Goal: Information Seeking & Learning: Learn about a topic

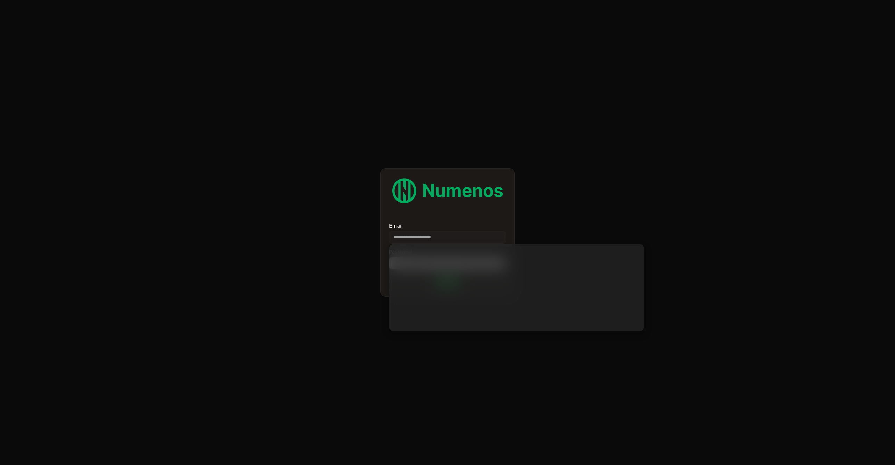
click at [0, 0] on vercel-live-feedback at bounding box center [0, 0] width 0 height 0
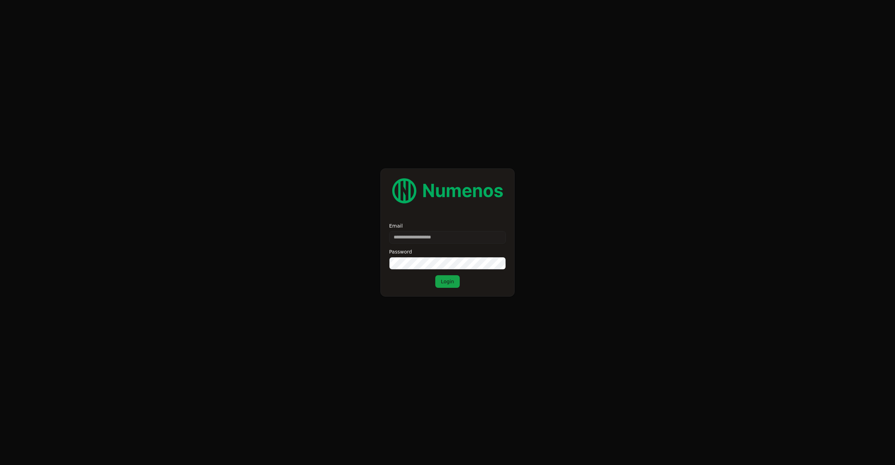
click at [0, 0] on vercel-live-feedback at bounding box center [0, 0] width 0 height 0
click at [417, 239] on input "Email" at bounding box center [447, 237] width 117 height 13
type input "*"
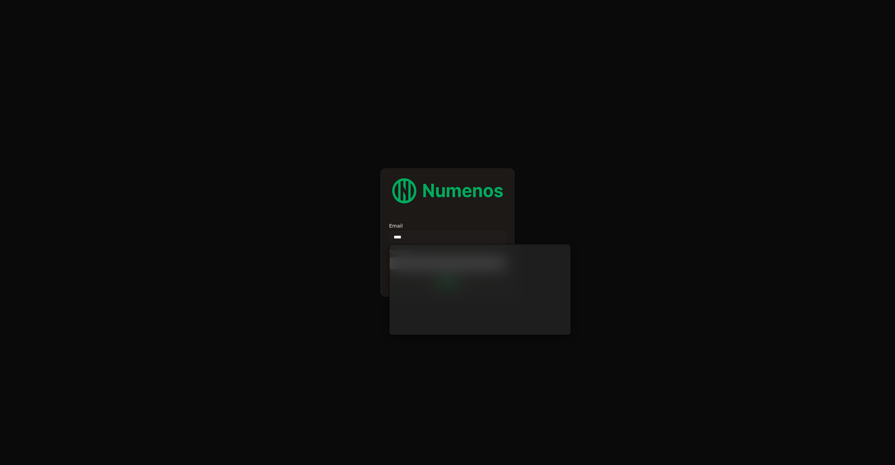
type input "****"
type input "**********"
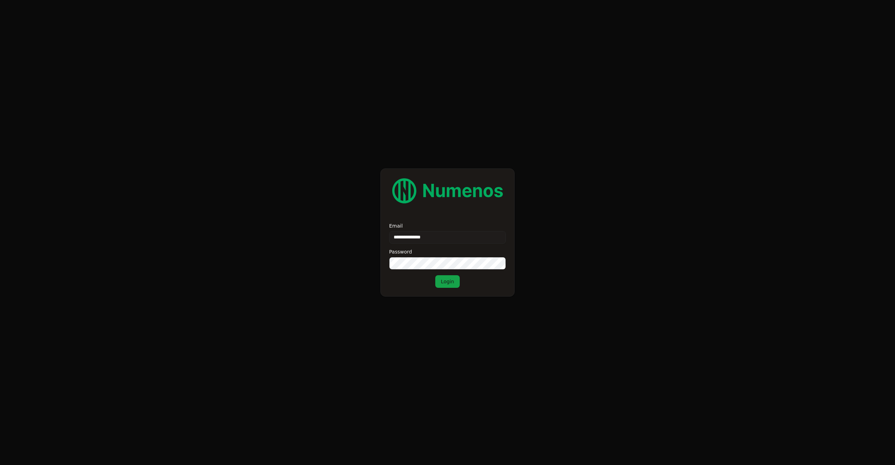
click at [462, 290] on div "**********" at bounding box center [448, 232] width 134 height 128
click at [445, 280] on button "Login" at bounding box center [447, 281] width 24 height 13
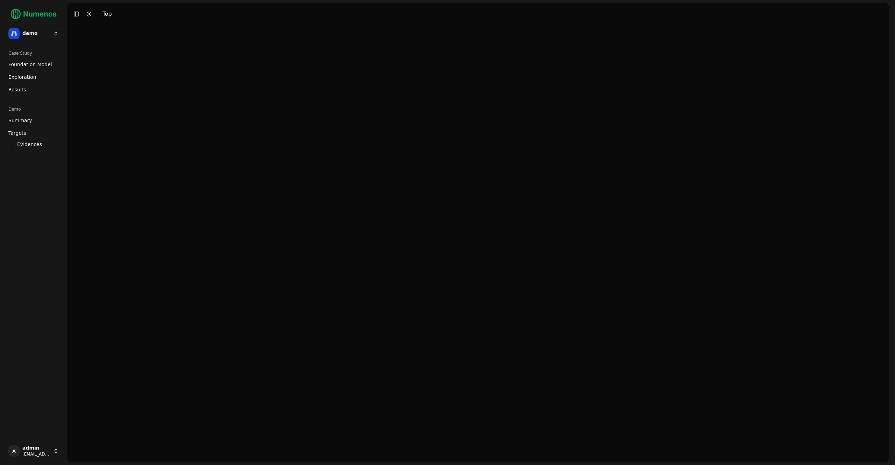
click at [34, 35] on html "demo Case Study Foundation Model Exploration Dosage Effect Results Demo Summary…" at bounding box center [447, 232] width 895 height 465
click at [87, 96] on div "tigit" at bounding box center [102, 95] width 75 height 14
click at [29, 65] on span "Foundation Model" at bounding box center [30, 64] width 44 height 7
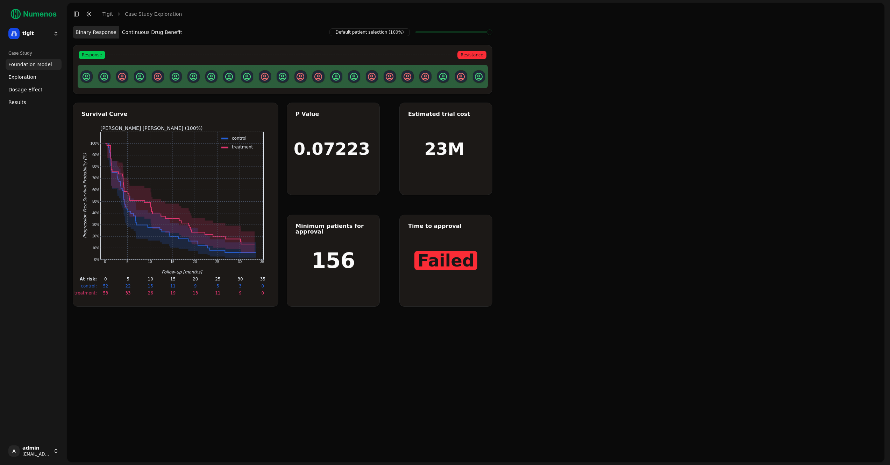
click at [30, 33] on html "tigit Case Study Foundation Model Exploration Dosage Effect Results A admin [EM…" at bounding box center [445, 232] width 890 height 465
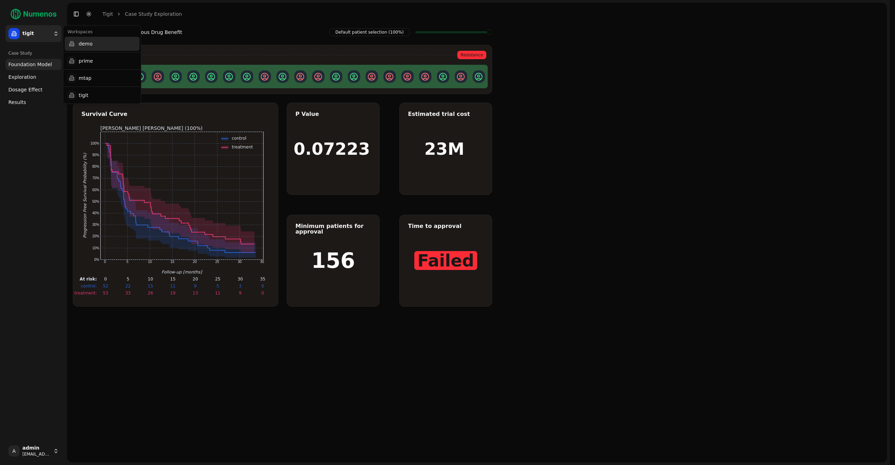
click at [86, 44] on div "demo" at bounding box center [102, 44] width 75 height 14
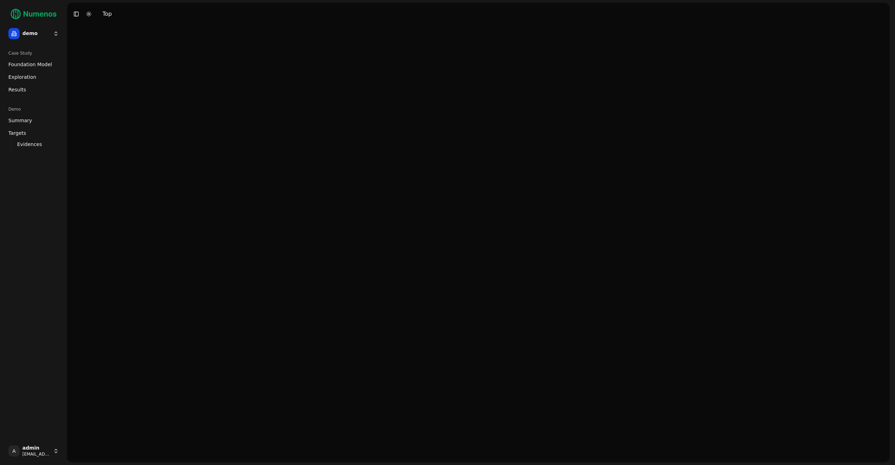
click at [12, 63] on span "Foundation Model" at bounding box center [30, 64] width 44 height 7
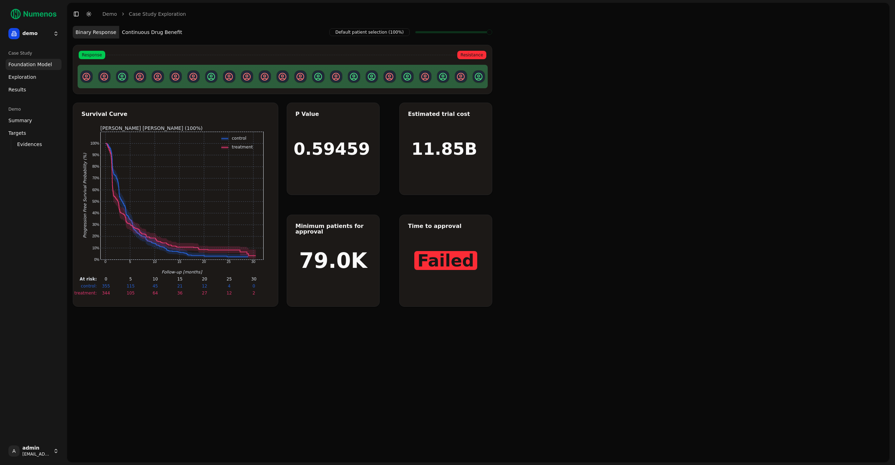
click at [37, 29] on html "demo Case Study Foundation Model Exploration Dosage Effect Results Demo Summary…" at bounding box center [447, 232] width 895 height 465
click at [85, 88] on div "tigit" at bounding box center [102, 95] width 75 height 14
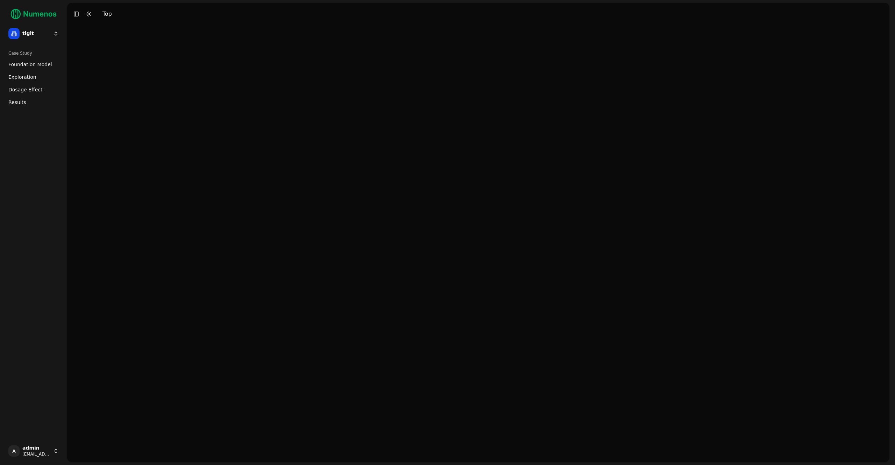
click at [20, 66] on span "Foundation Model" at bounding box center [30, 64] width 44 height 7
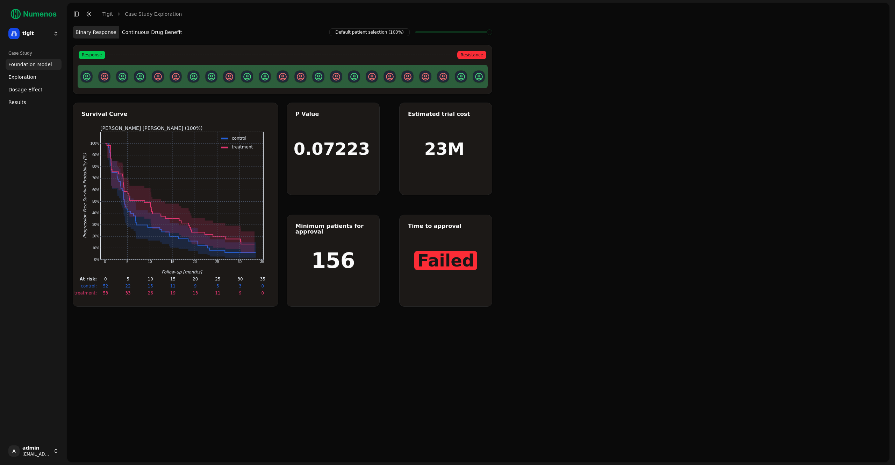
click at [20, 76] on span "Exploration" at bounding box center [22, 76] width 28 height 7
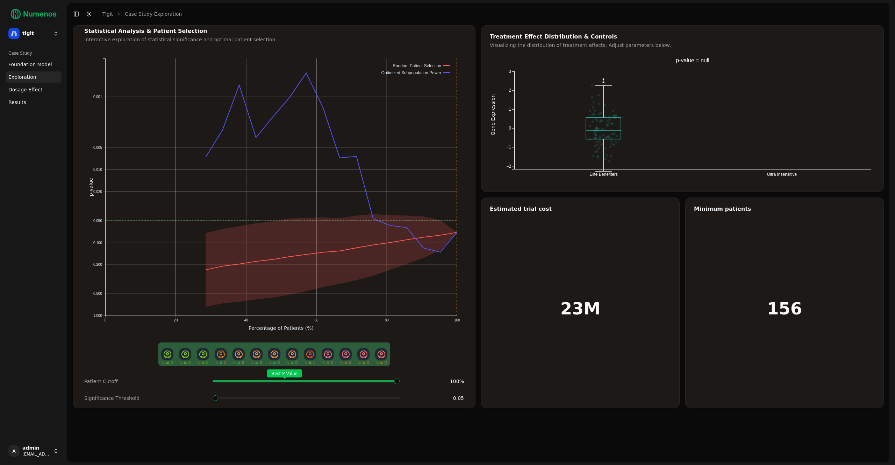
click at [24, 68] on link "Foundation Model" at bounding box center [34, 64] width 56 height 11
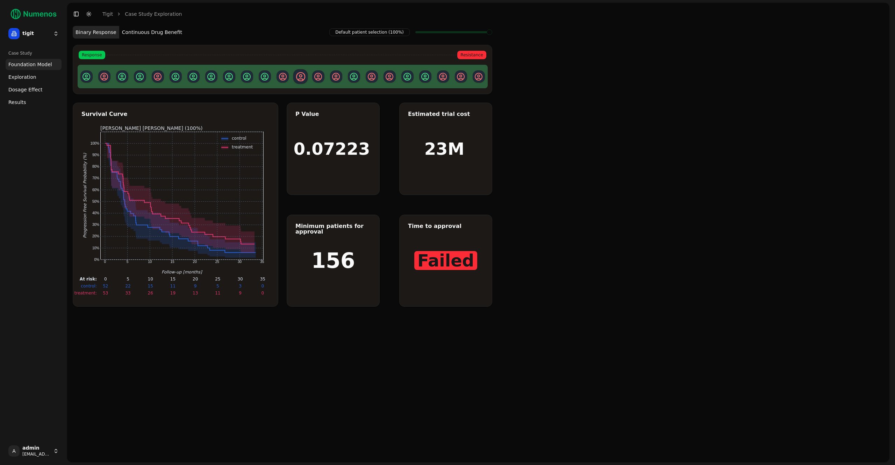
click at [147, 33] on button "Continuous Drug Benefit" at bounding box center [152, 32] width 66 height 13
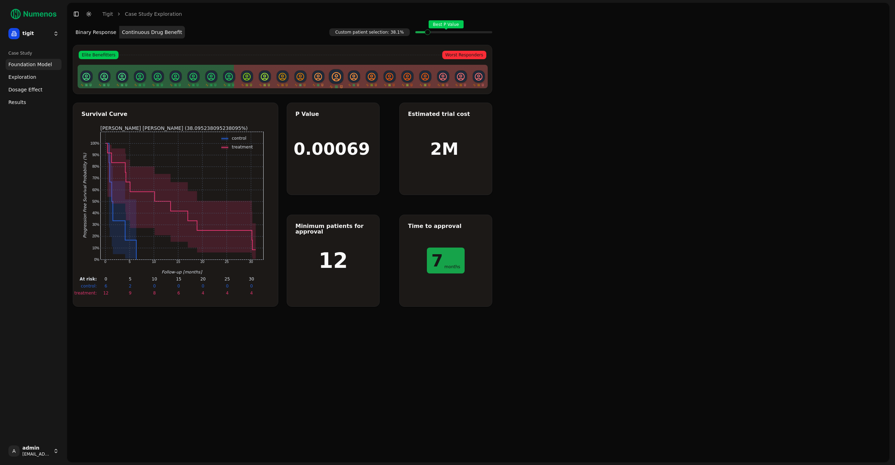
click at [424, 34] on div "Best P Value" at bounding box center [454, 32] width 77 height 14
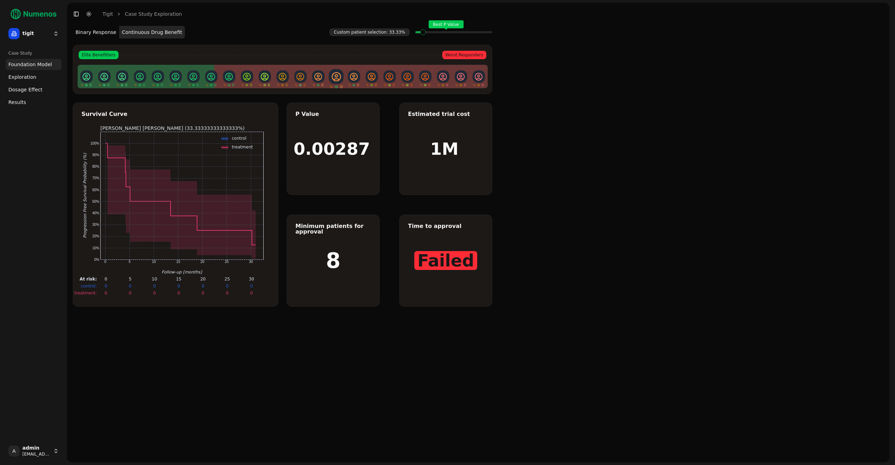
click at [425, 34] on span at bounding box center [427, 32] width 5 height 3
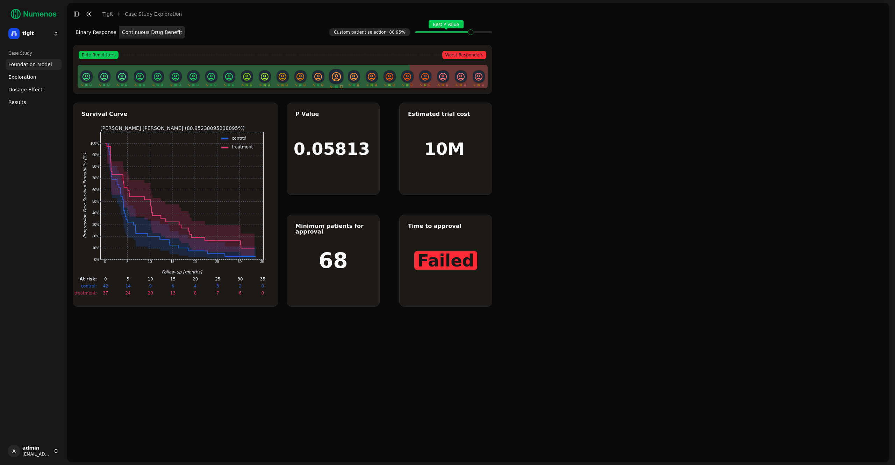
click at [425, 34] on span at bounding box center [422, 32] width 5 height 3
click at [34, 77] on link "Exploration" at bounding box center [34, 76] width 56 height 11
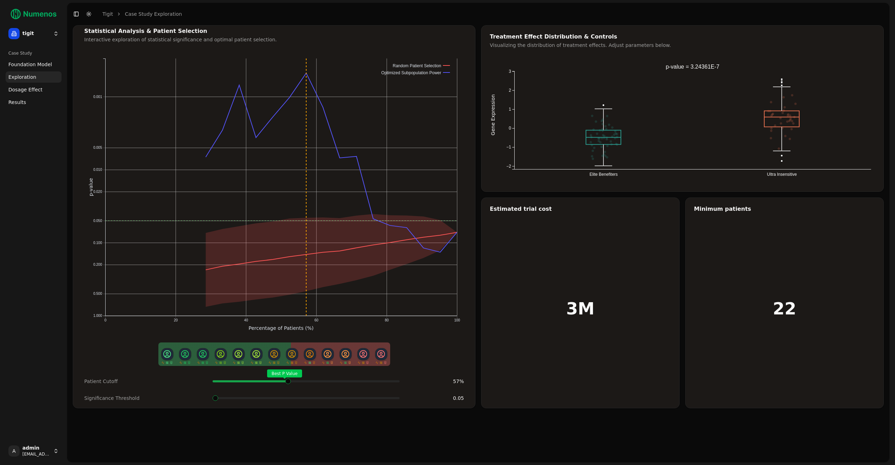
click at [388, 380] on span at bounding box center [394, 381] width 12 height 3
click at [324, 381] on div "Best P Value" at bounding box center [306, 381] width 187 height 14
click at [26, 90] on span "Dosage Effect" at bounding box center [25, 89] width 34 height 7
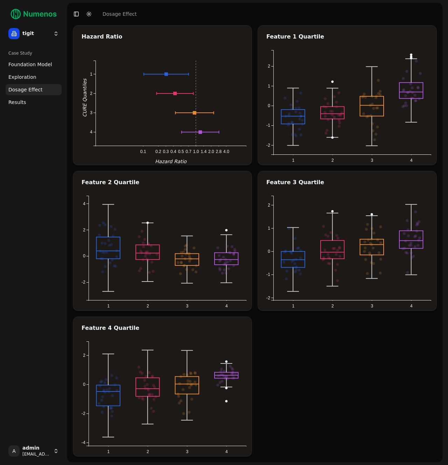
click at [0, 0] on vercel-live-feedback at bounding box center [0, 0] width 0 height 0
